Goal: Task Accomplishment & Management: Manage account settings

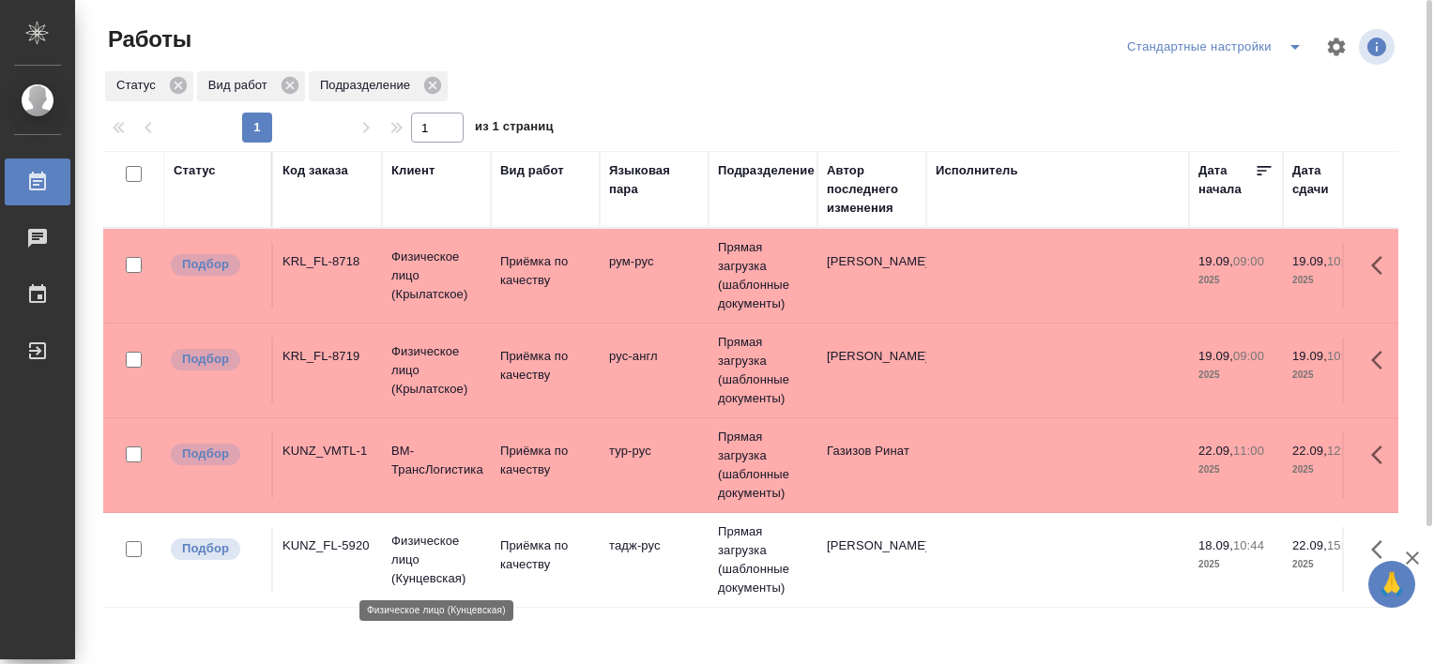
click at [429, 556] on p "Физическое лицо (Кунцевская)" at bounding box center [436, 560] width 90 height 56
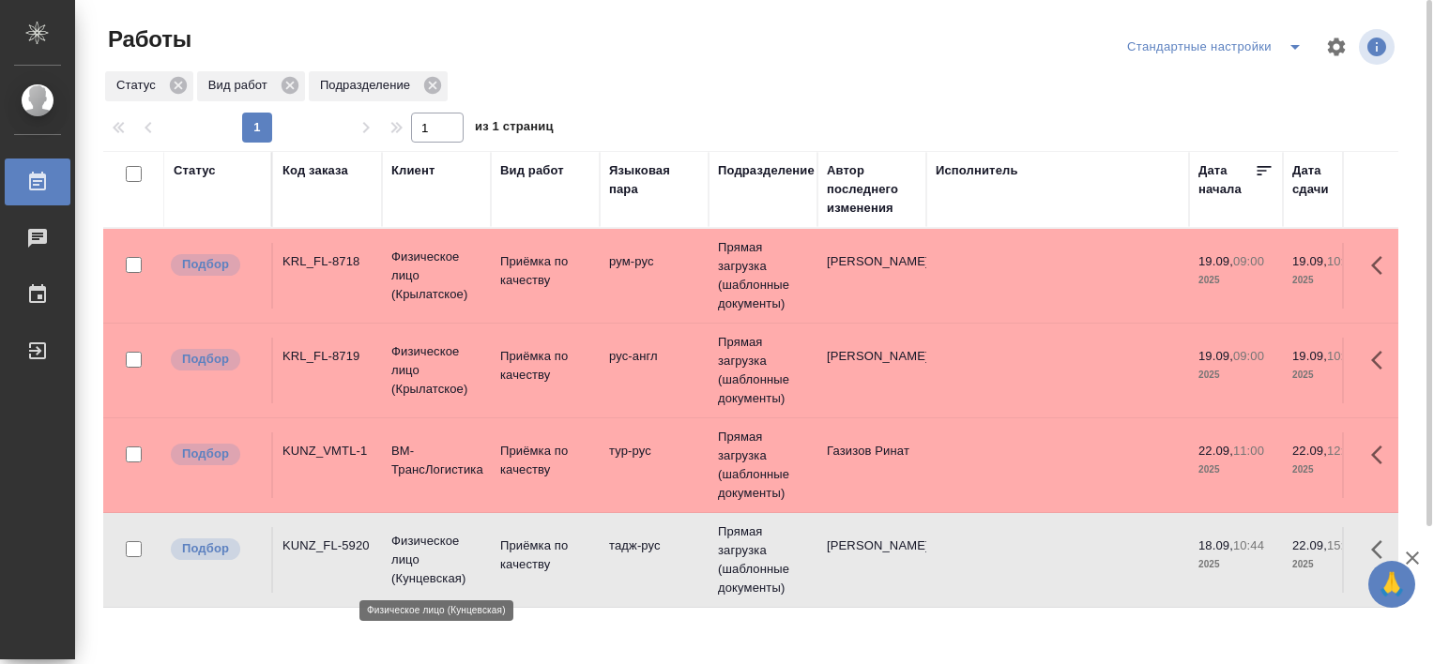
click at [429, 556] on p "Физическое лицо (Кунцевская)" at bounding box center [436, 560] width 90 height 56
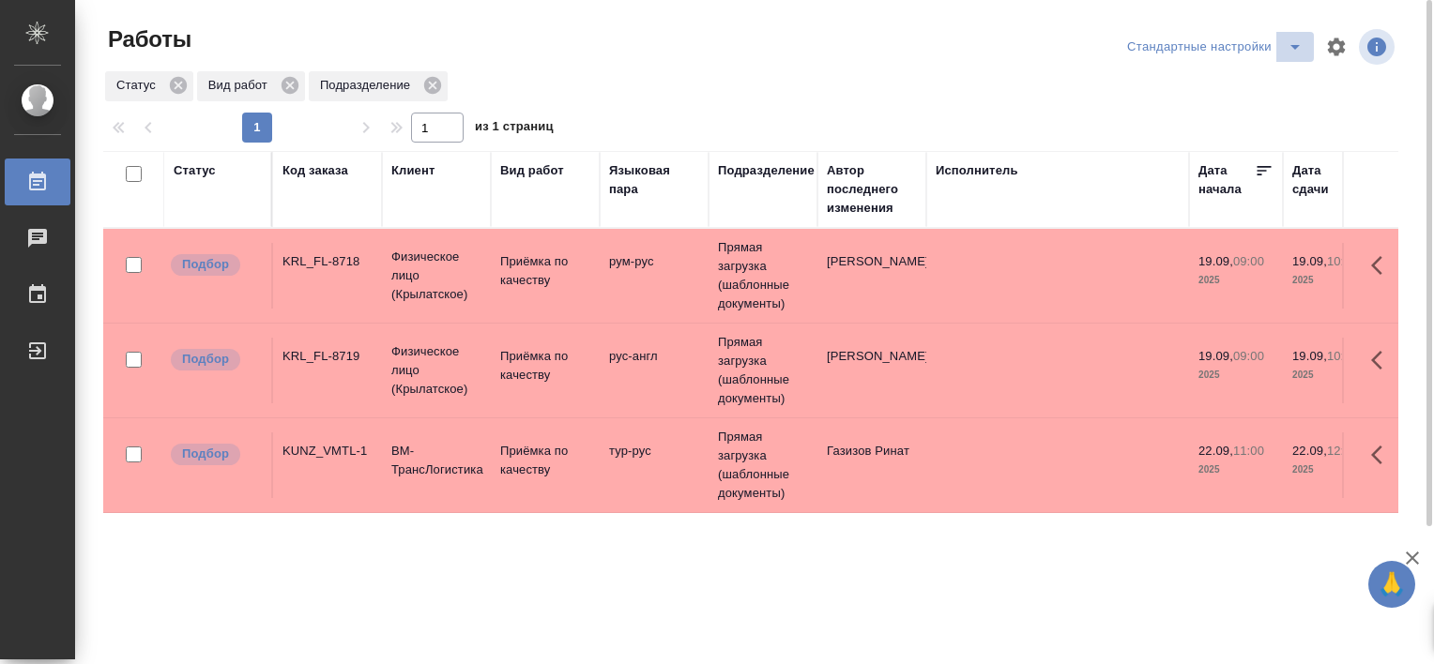
click at [1284, 50] on icon "split button" at bounding box center [1295, 47] width 23 height 23
click at [1191, 79] on li "В работе" at bounding box center [1217, 84] width 191 height 30
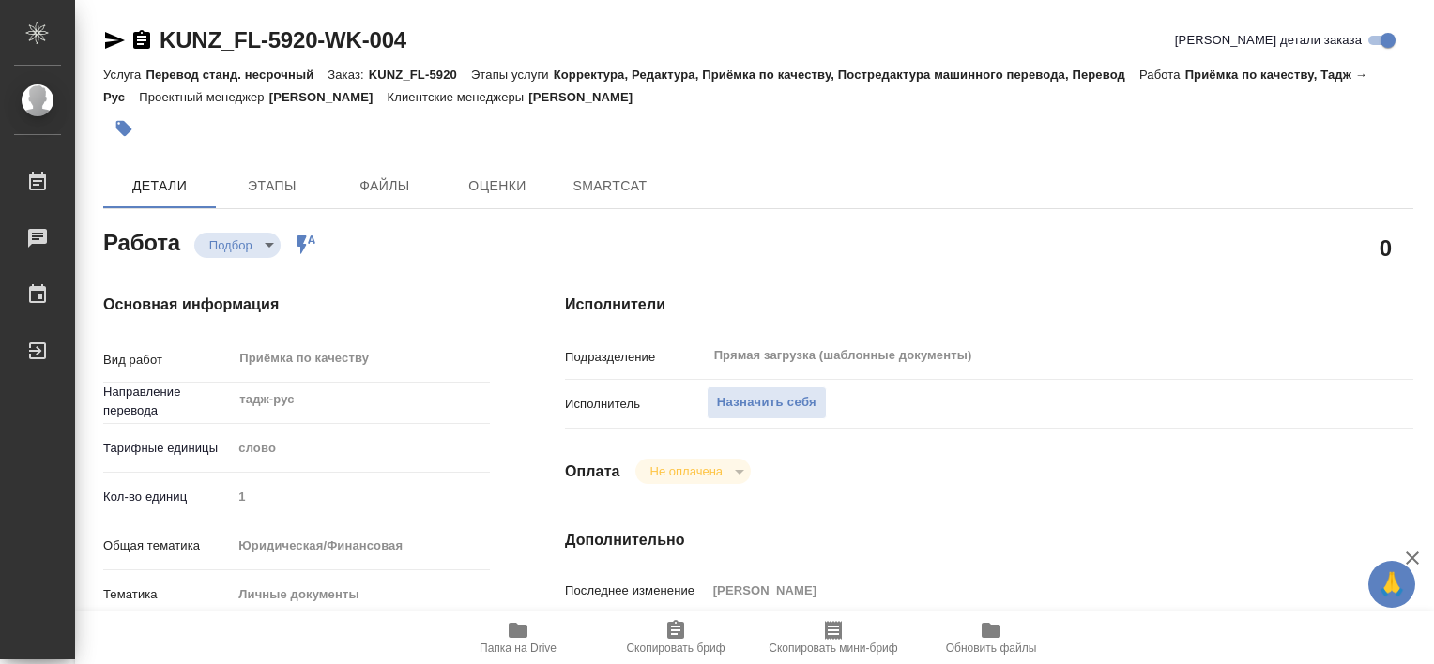
type textarea "x"
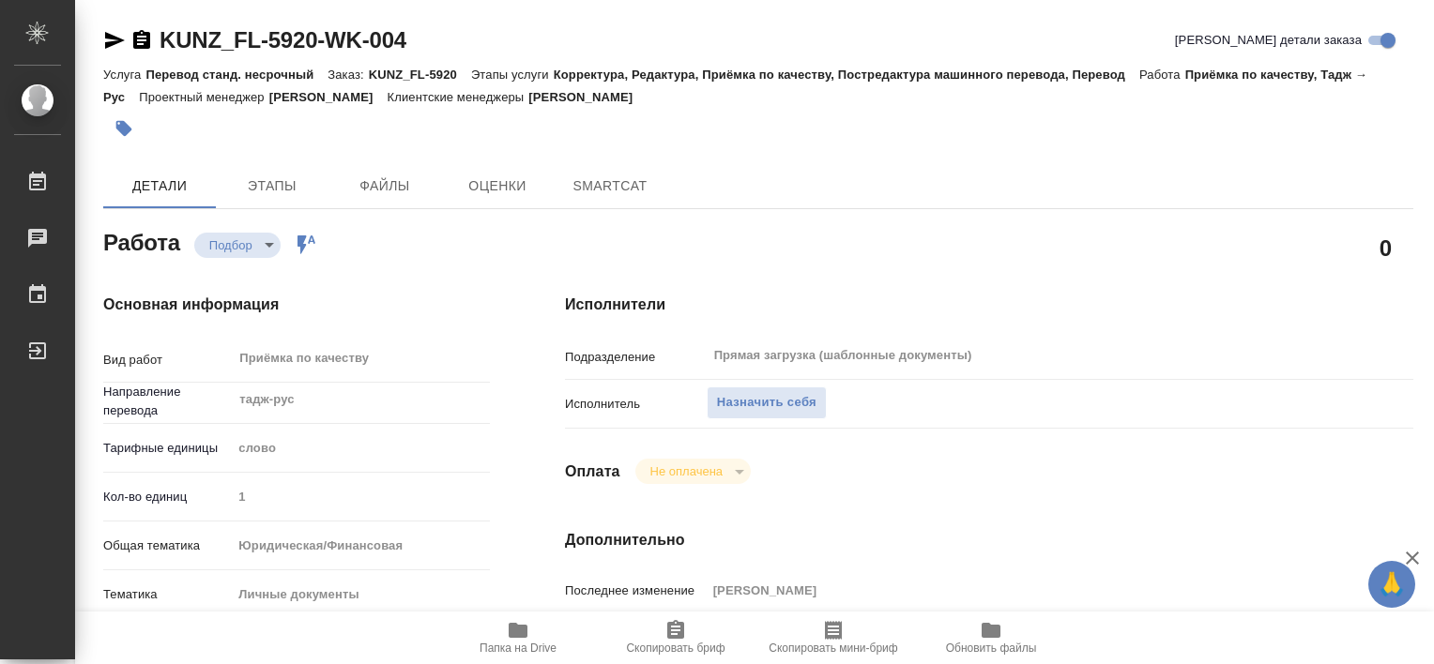
type textarea "x"
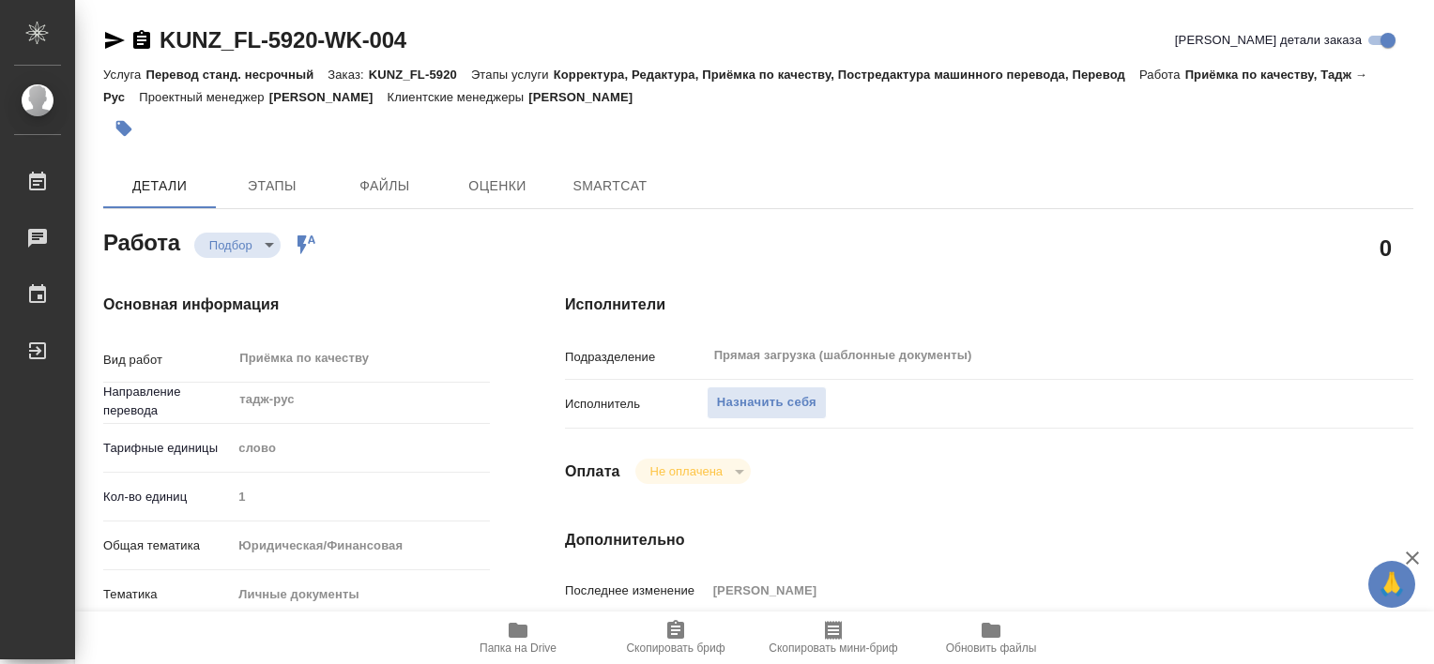
type textarea "x"
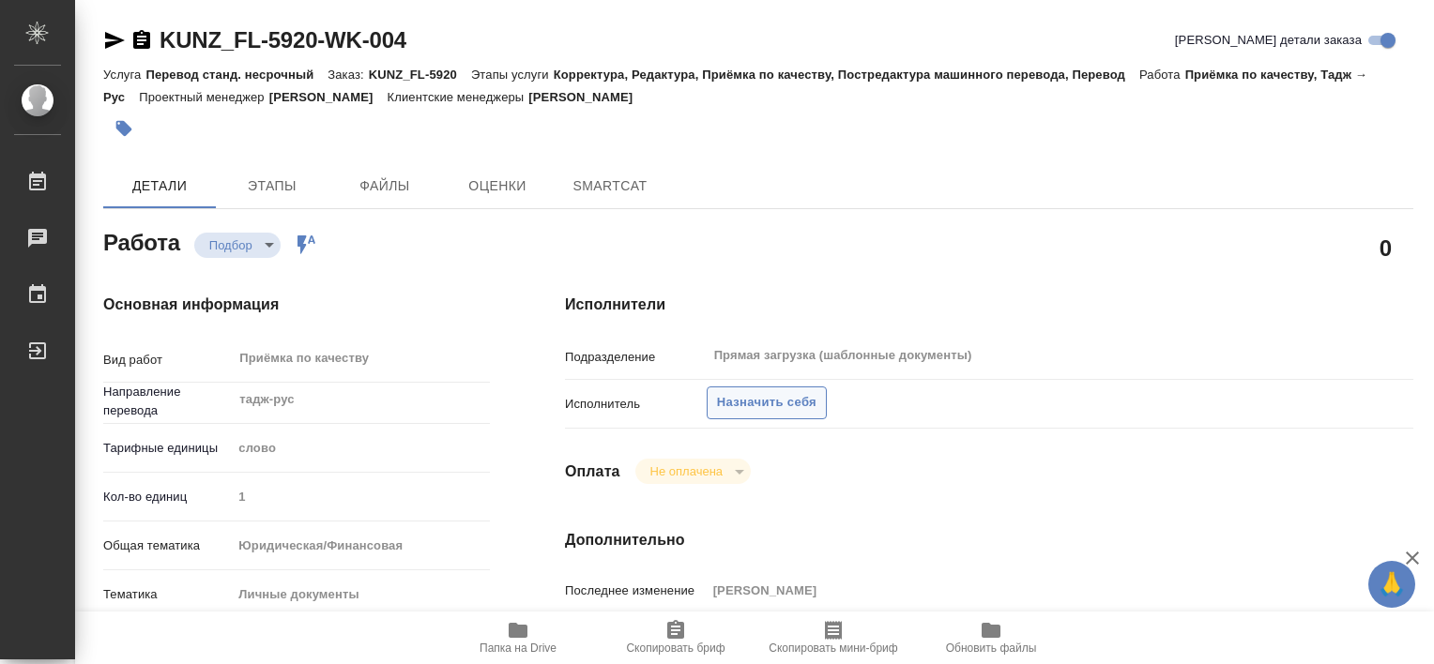
type textarea "x"
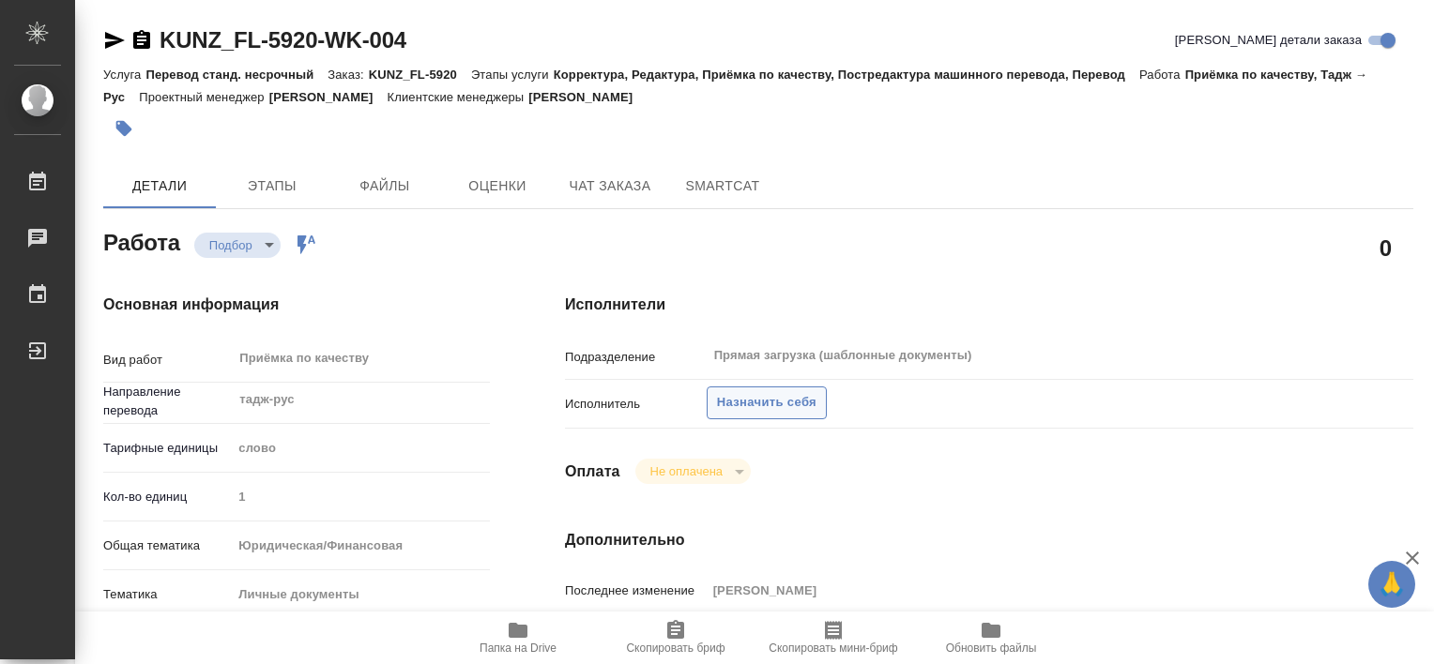
type textarea "x"
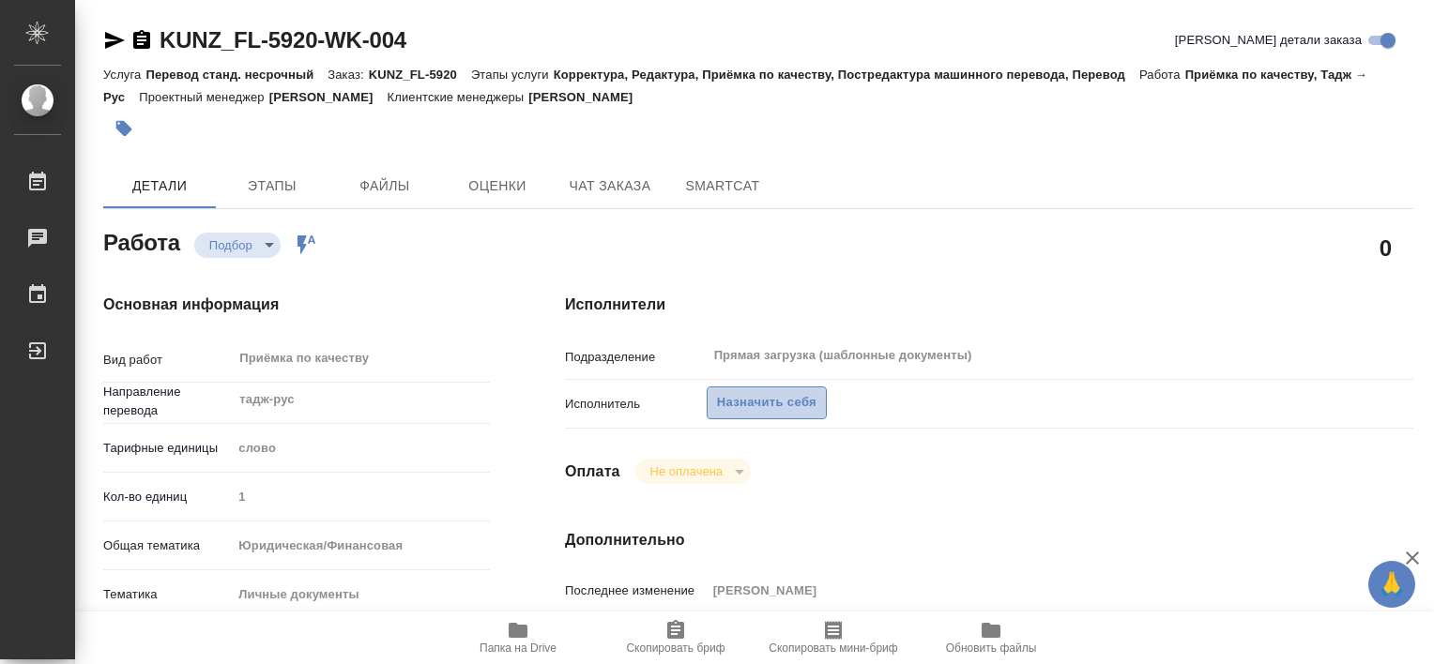
click at [783, 404] on span "Назначить себя" at bounding box center [766, 403] width 99 height 22
type textarea "x"
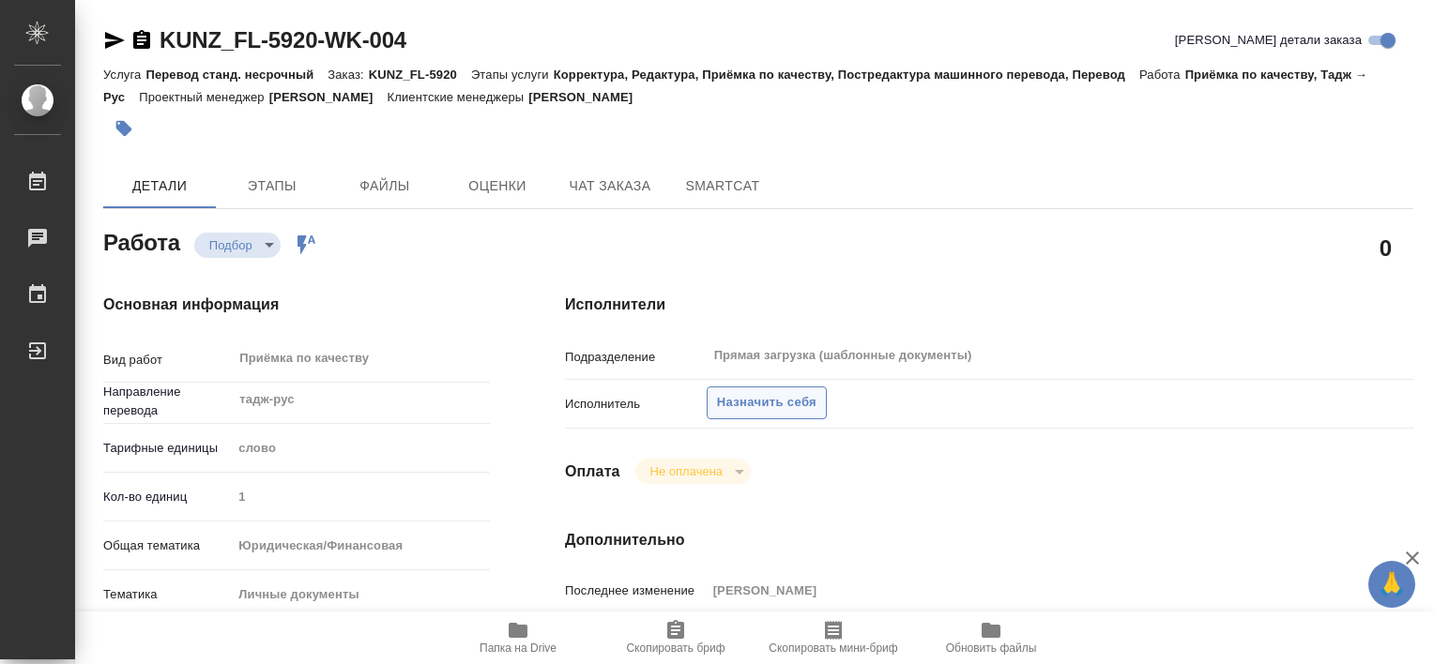
type textarea "x"
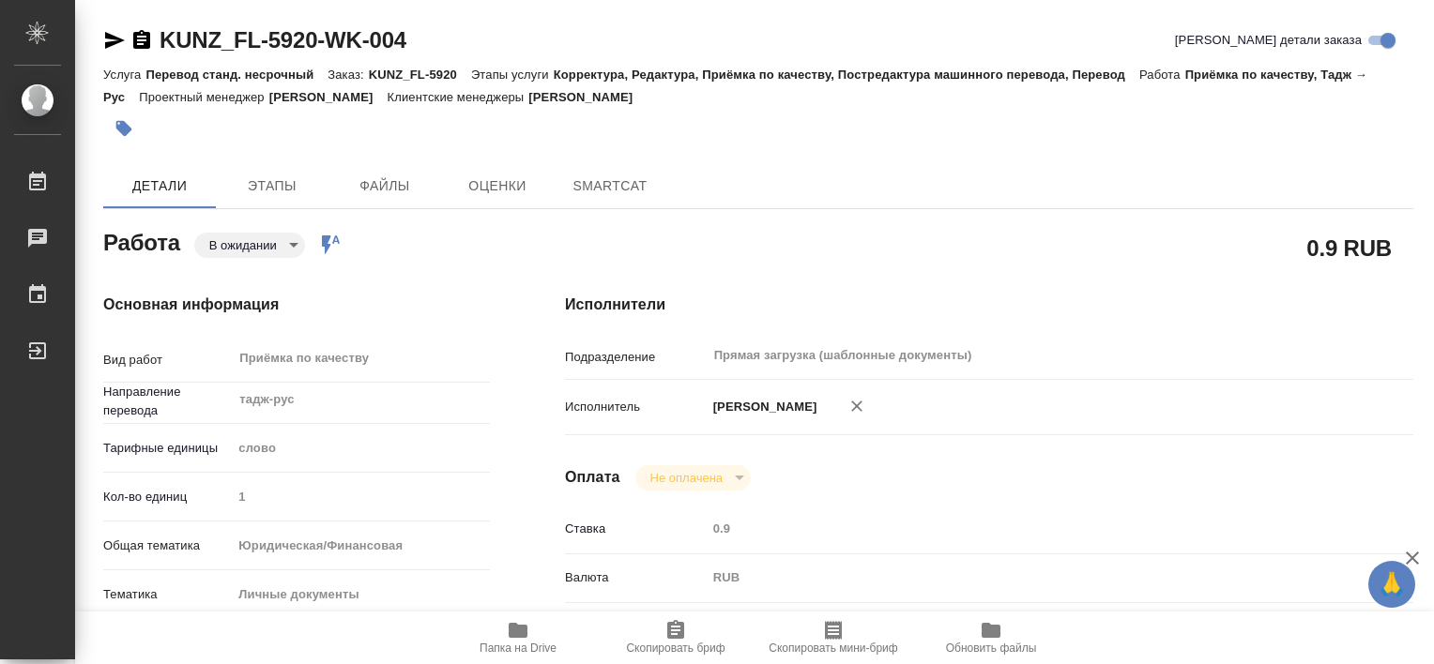
type textarea "x"
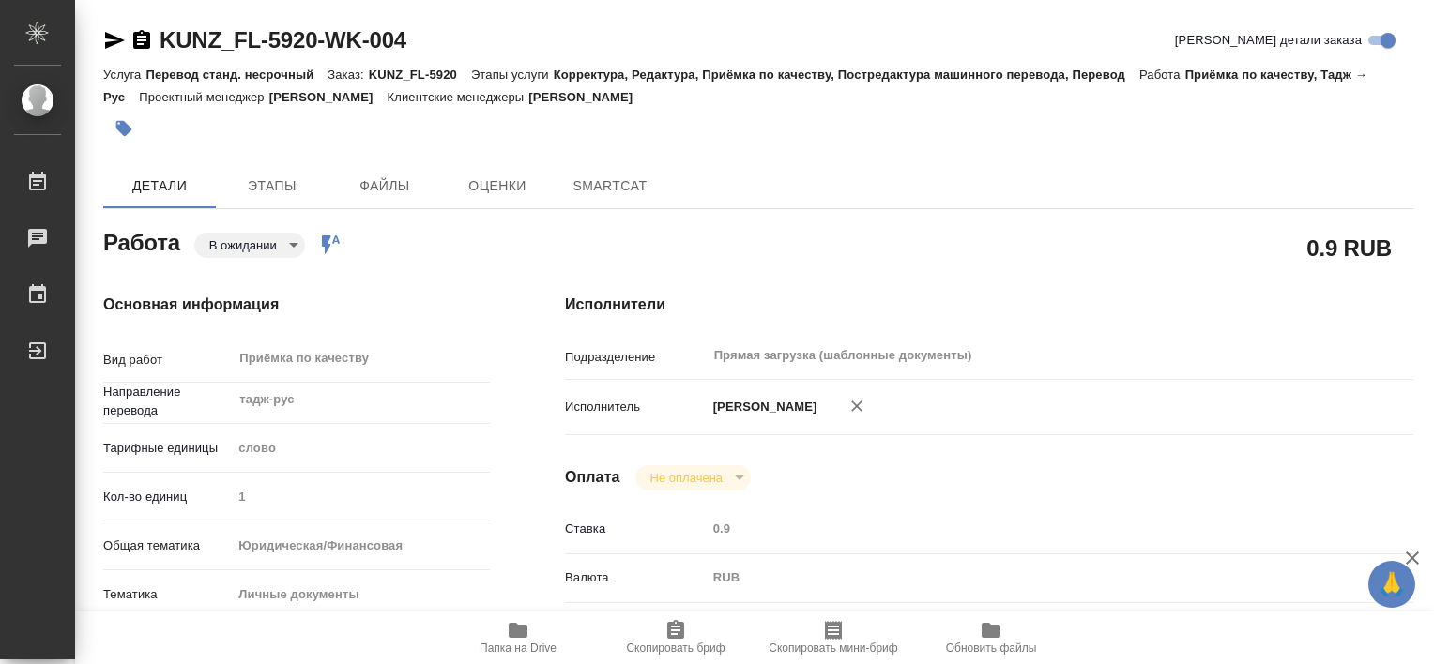
type textarea "x"
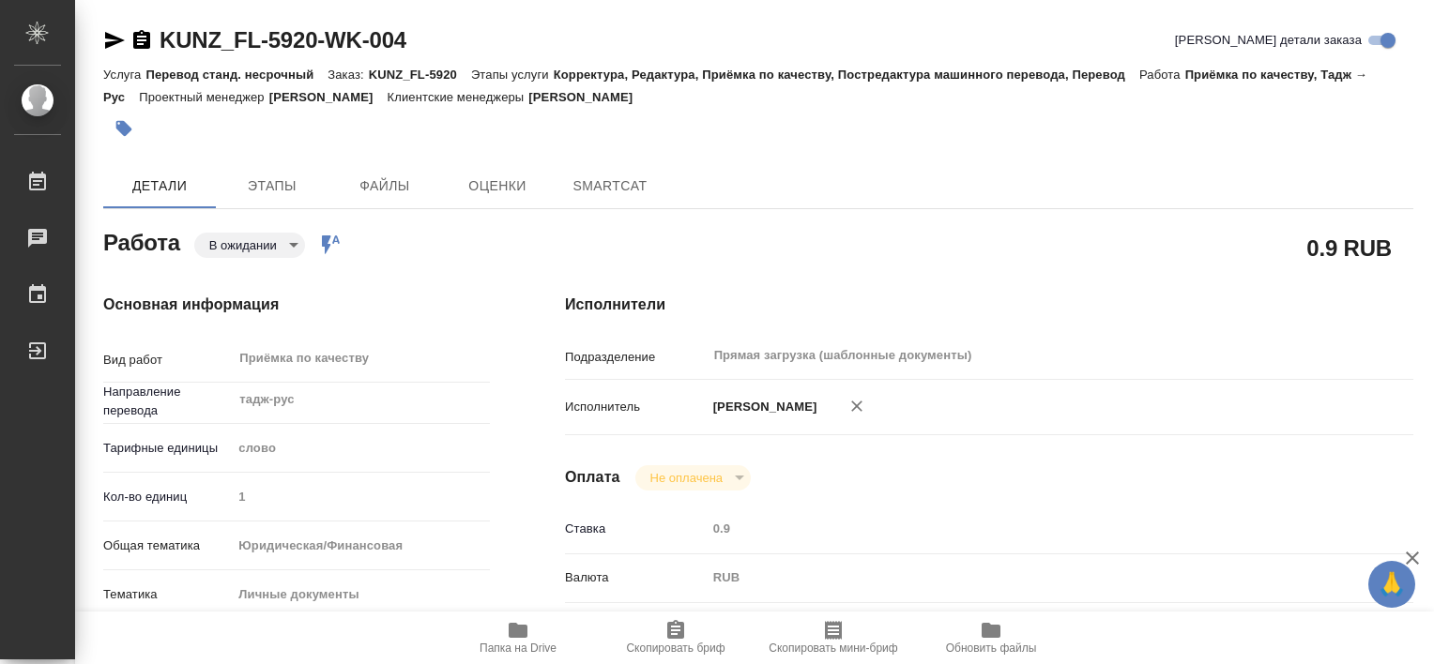
type textarea "x"
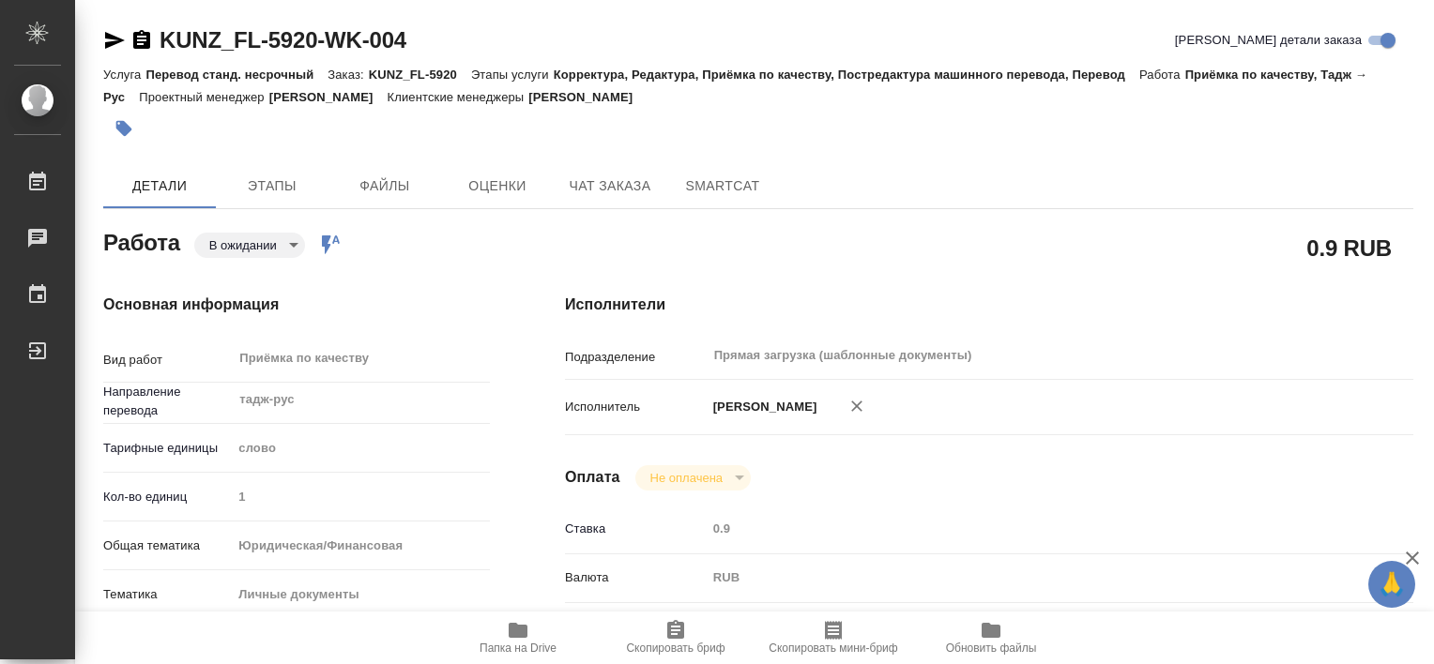
type textarea "x"
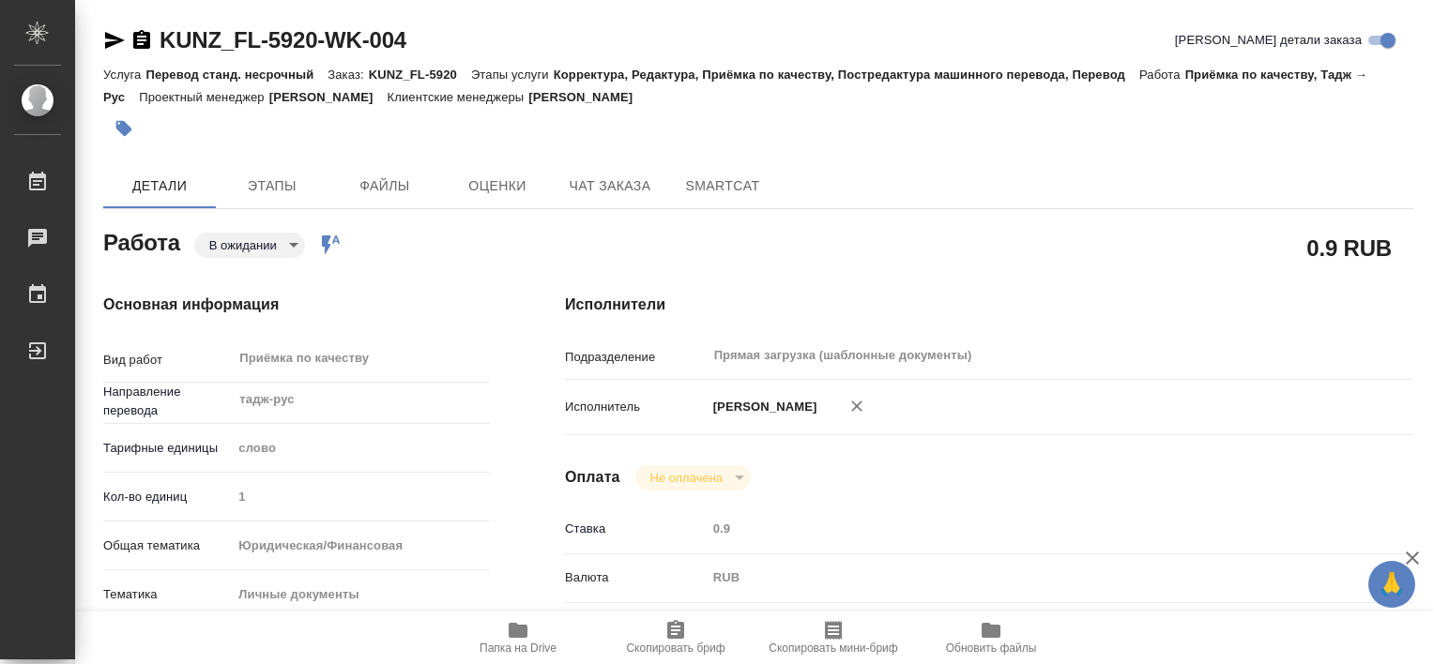
type textarea "x"
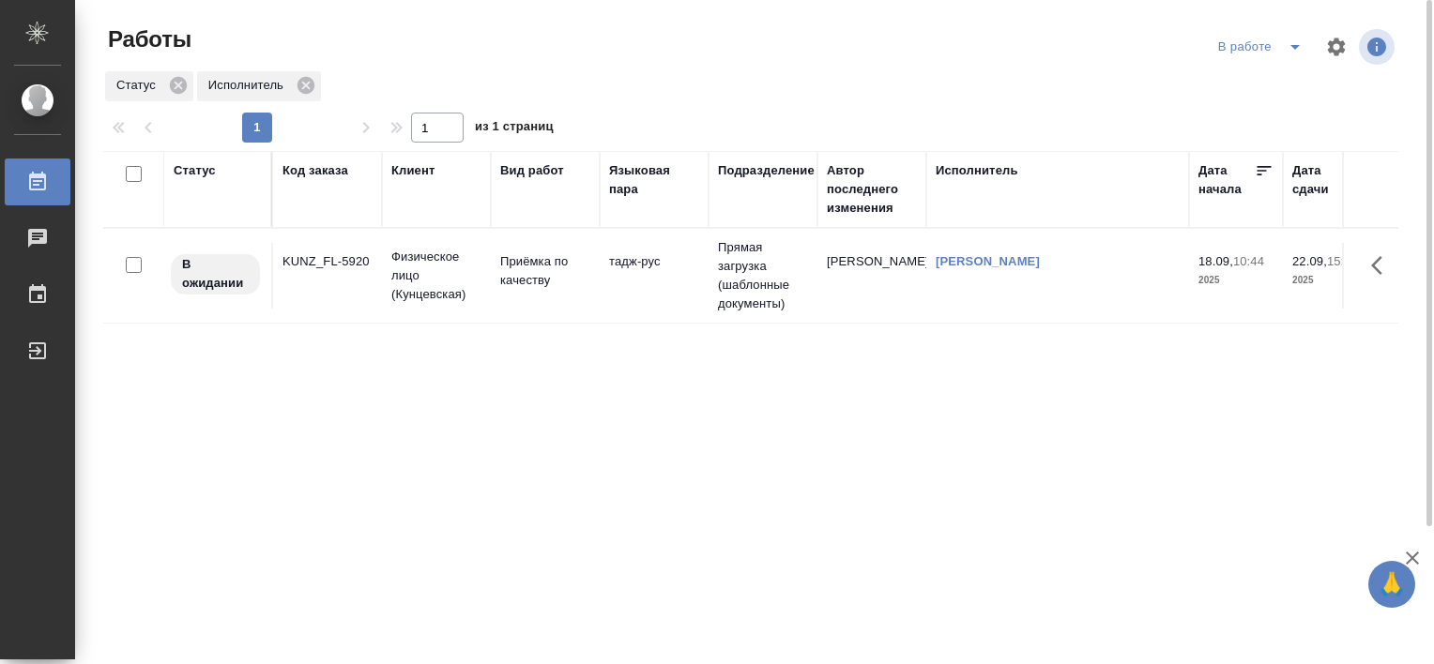
click at [324, 268] on div "KUNZ_FL-5920" at bounding box center [327, 261] width 90 height 19
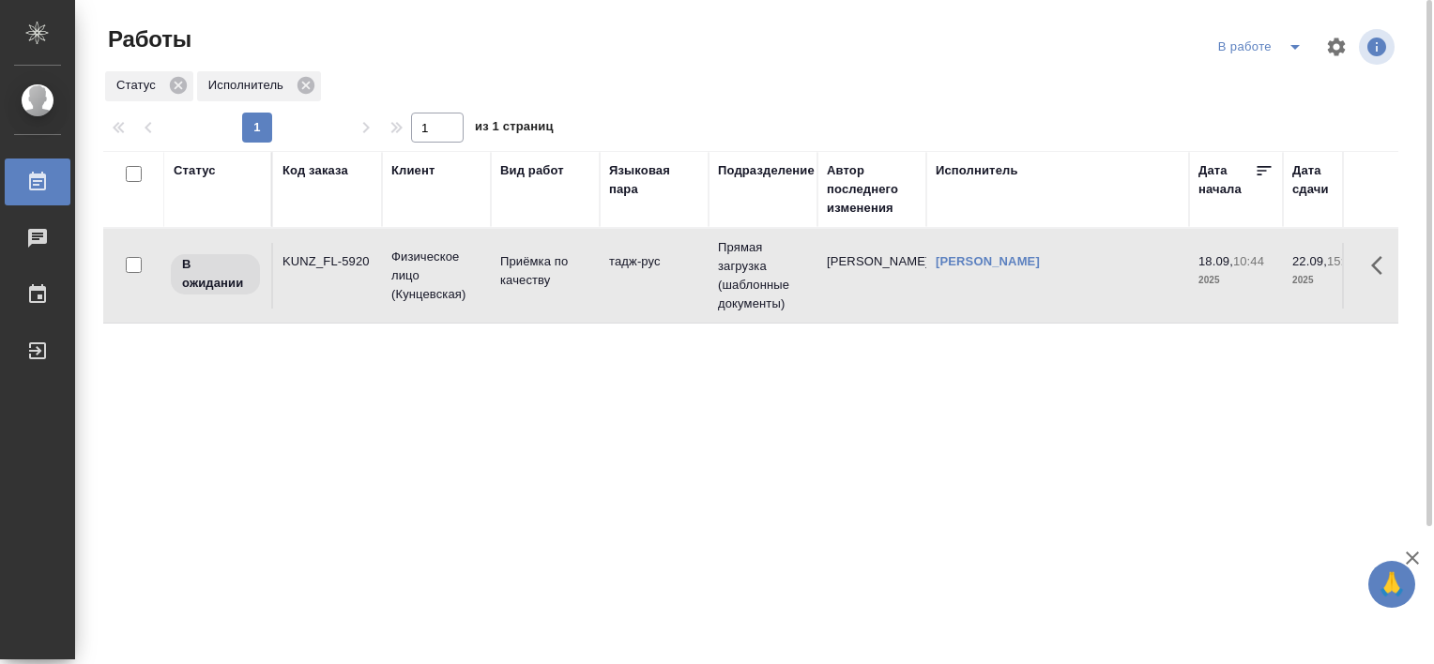
click at [324, 268] on div "KUNZ_FL-5920" at bounding box center [327, 261] width 90 height 19
click at [1287, 55] on icon "split button" at bounding box center [1295, 47] width 23 height 23
click at [1272, 83] on li "Стандартные настройки" at bounding box center [1263, 84] width 180 height 30
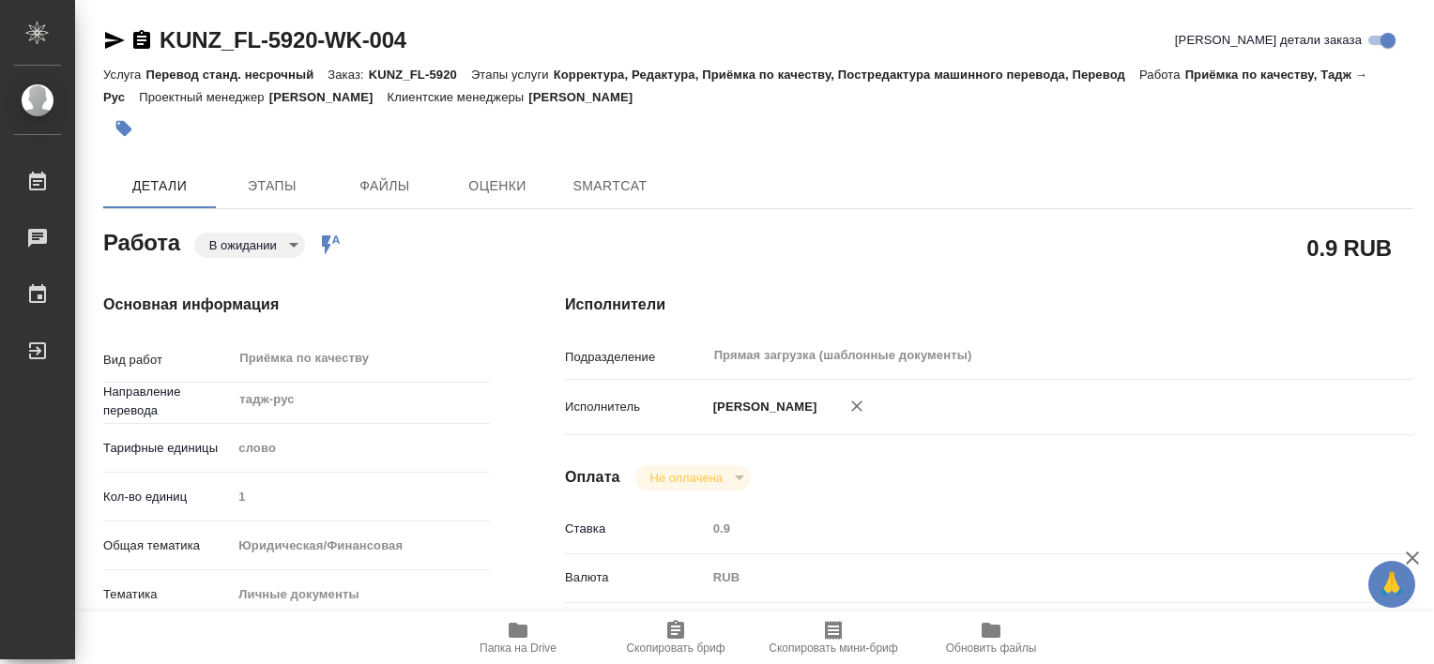
type textarea "x"
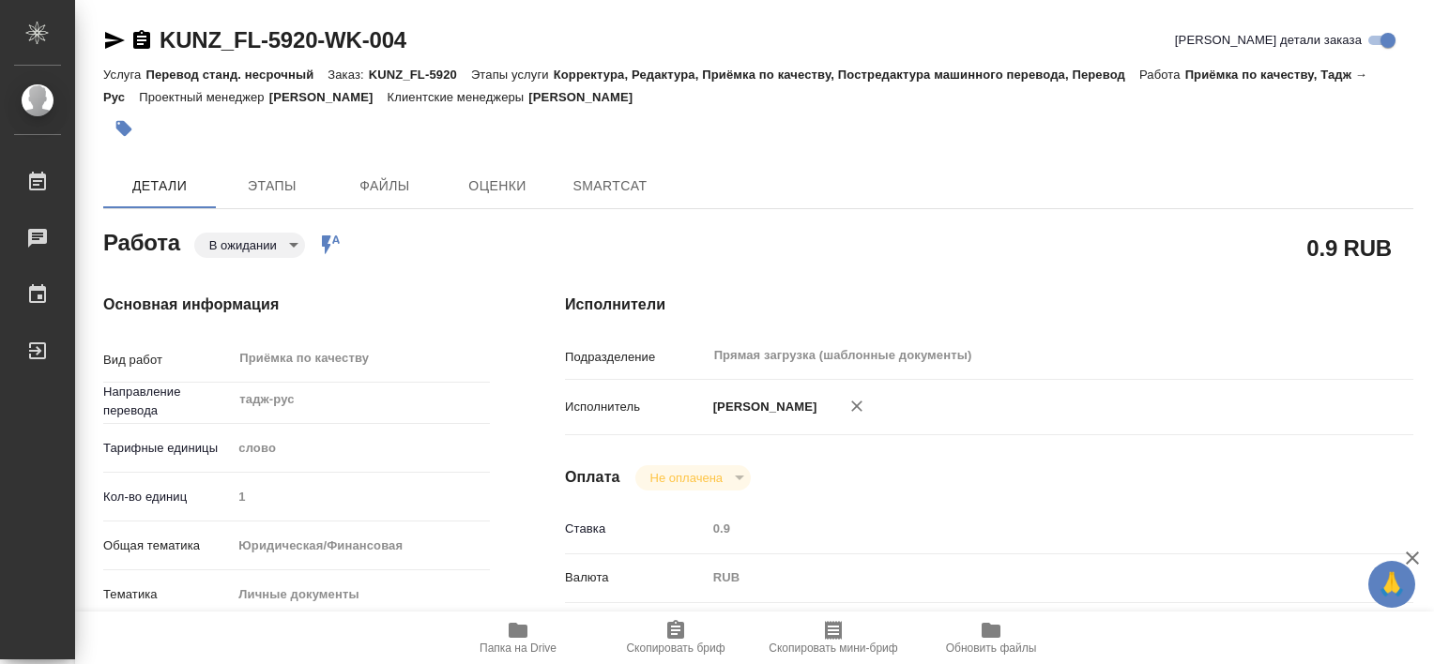
type textarea "x"
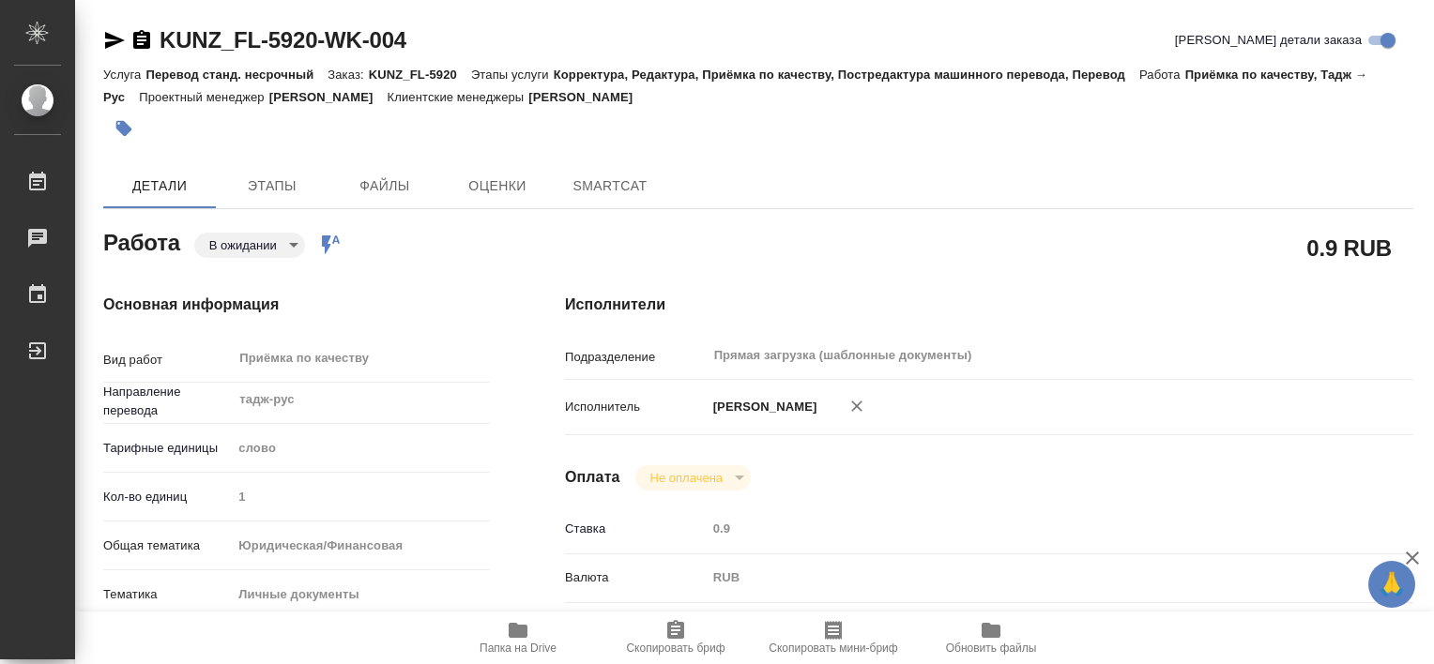
type textarea "x"
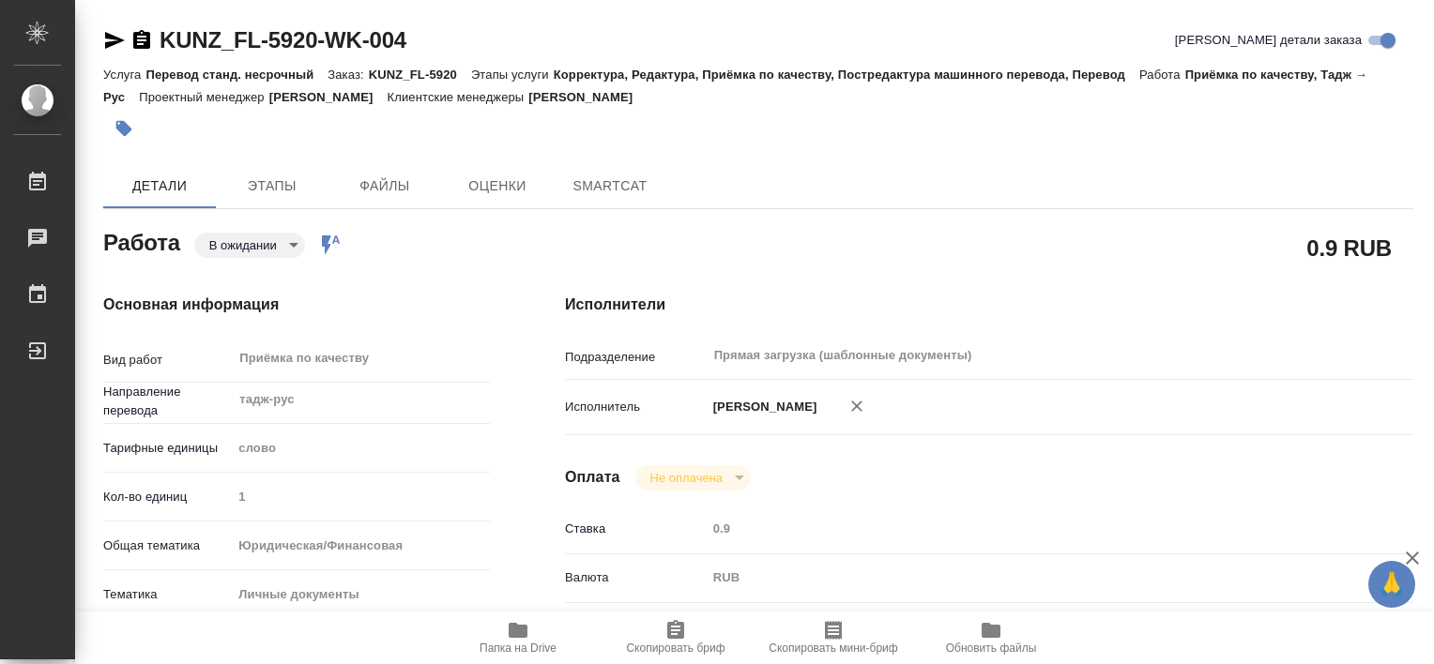
type textarea "x"
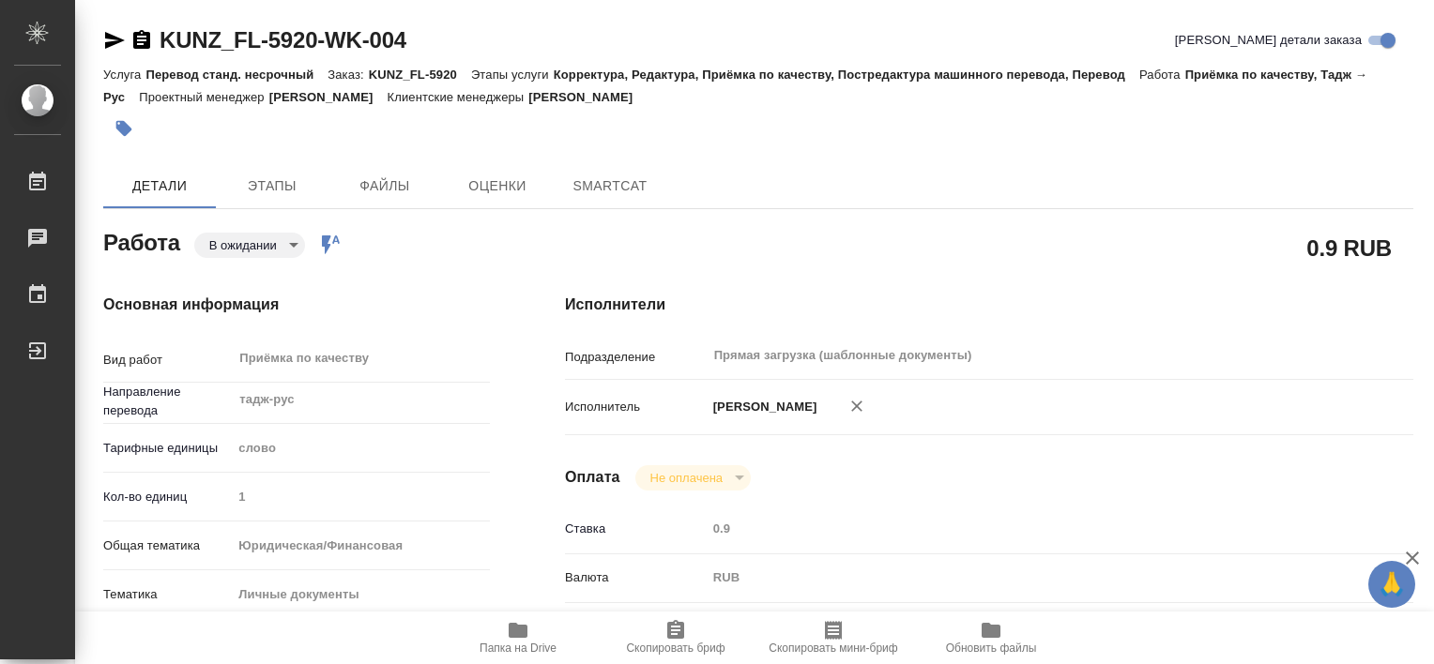
type textarea "x"
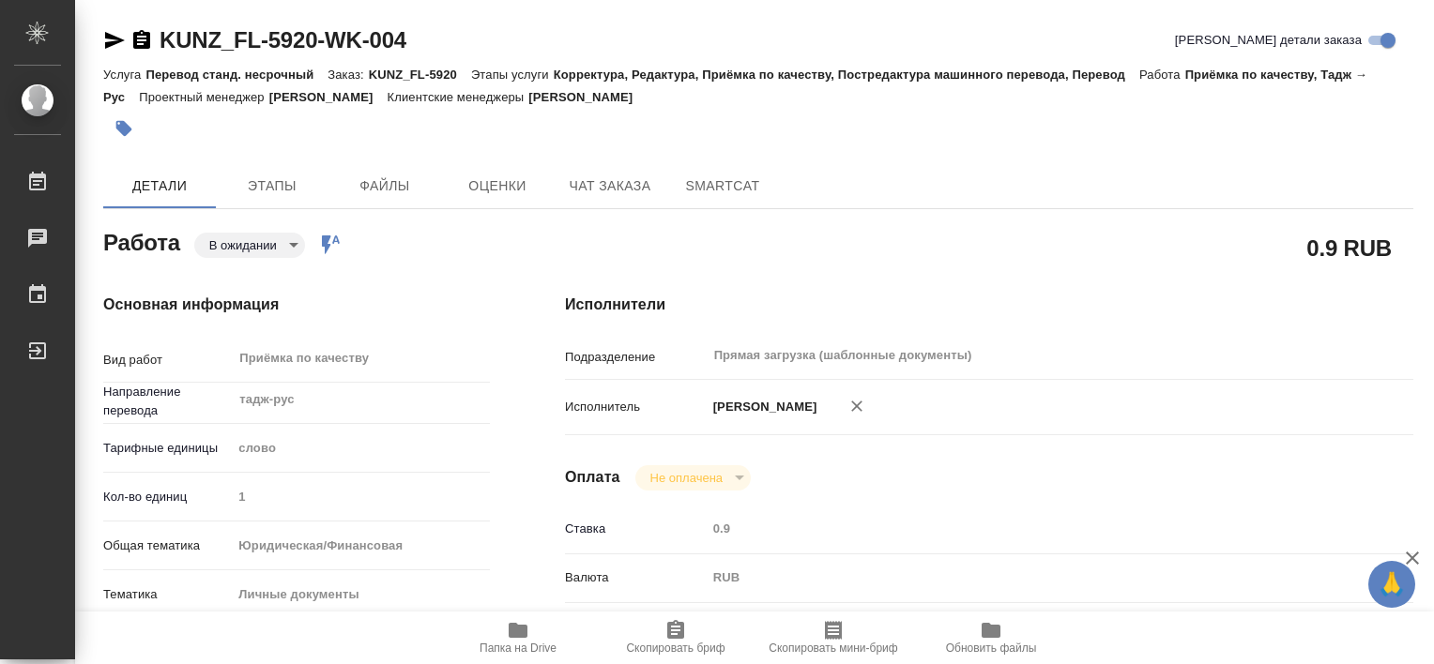
type textarea "x"
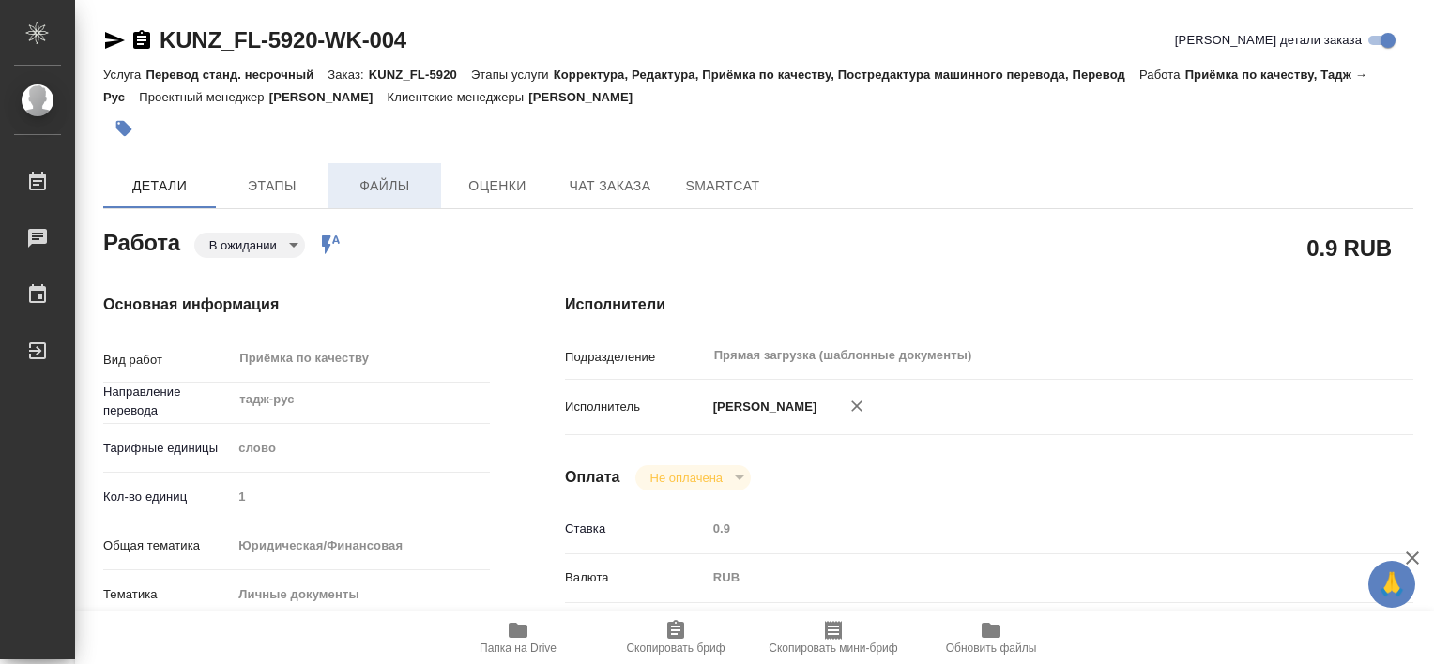
type textarea "x"
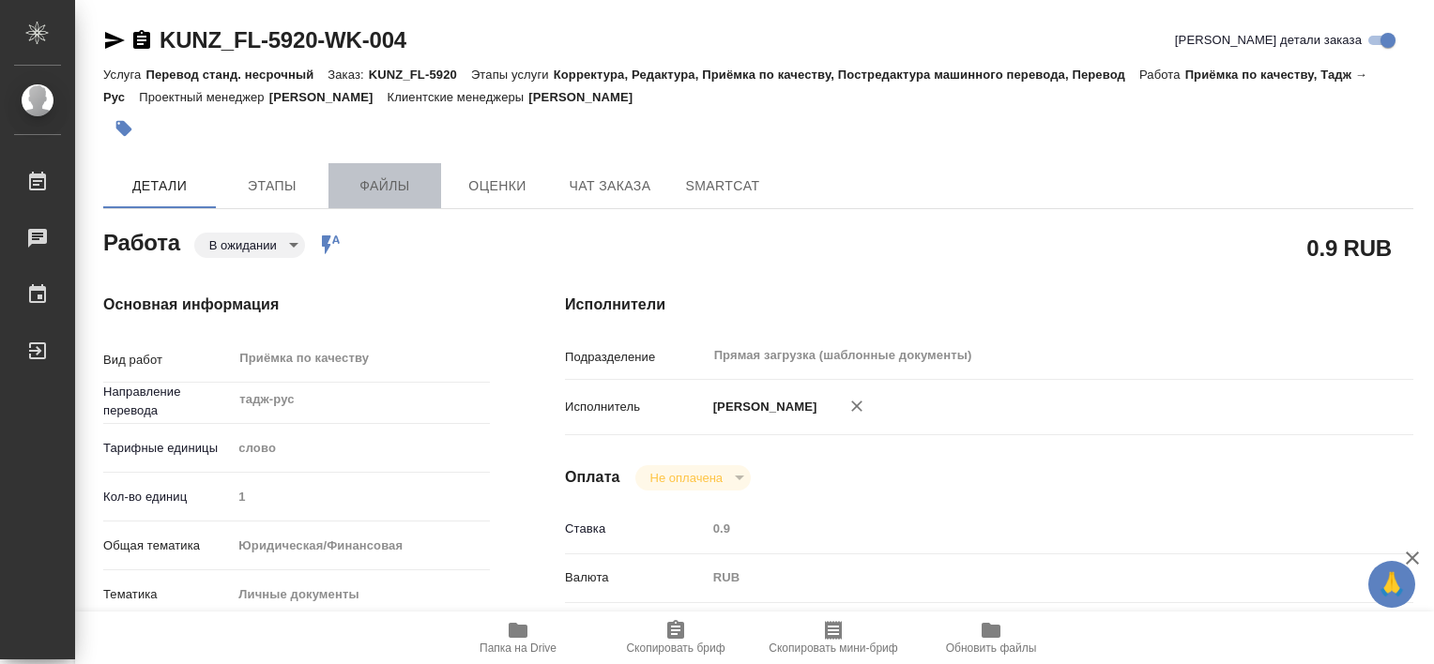
click at [403, 197] on button "Файлы" at bounding box center [384, 185] width 113 height 45
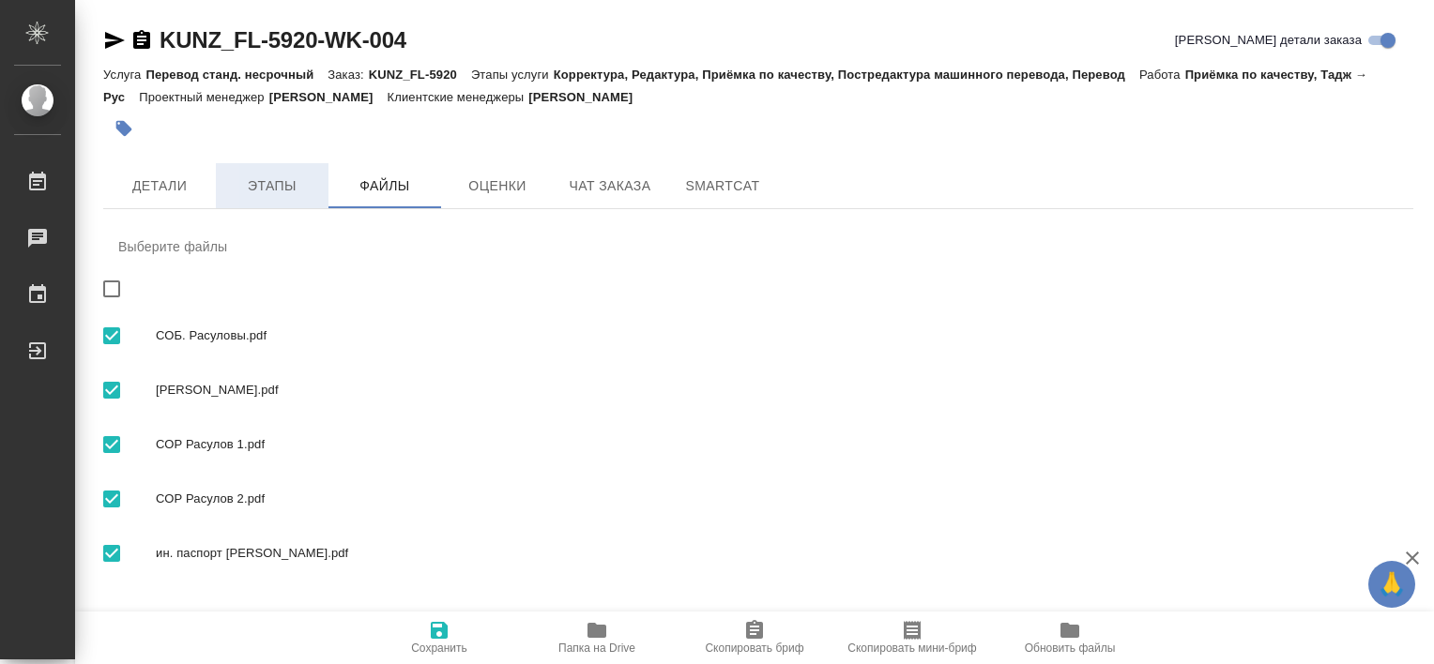
click at [258, 198] on button "Этапы" at bounding box center [272, 185] width 113 height 45
